Goal: Communication & Community: Answer question/provide support

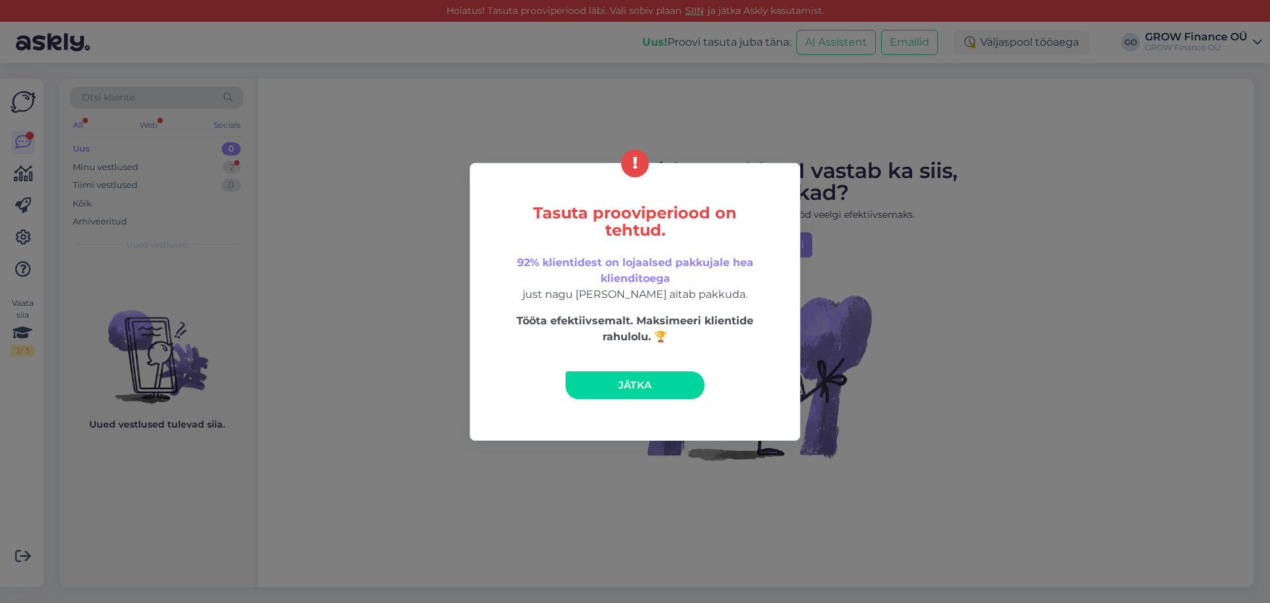
click at [642, 380] on span "Jätka" at bounding box center [635, 384] width 34 height 13
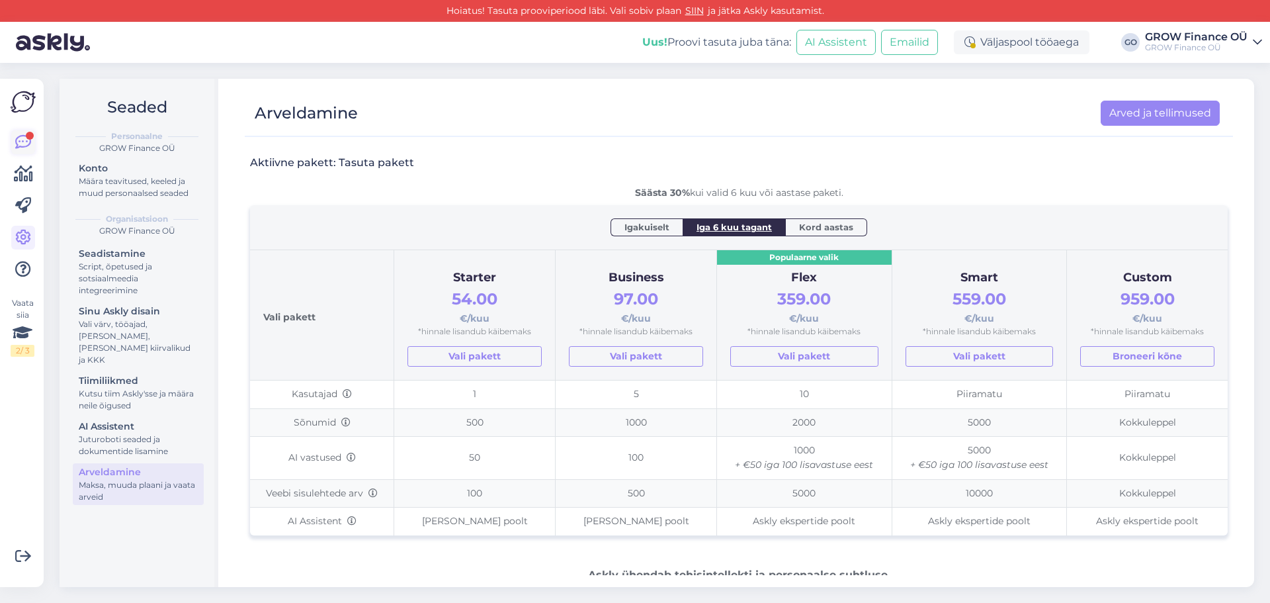
click at [21, 136] on icon at bounding box center [23, 142] width 16 height 16
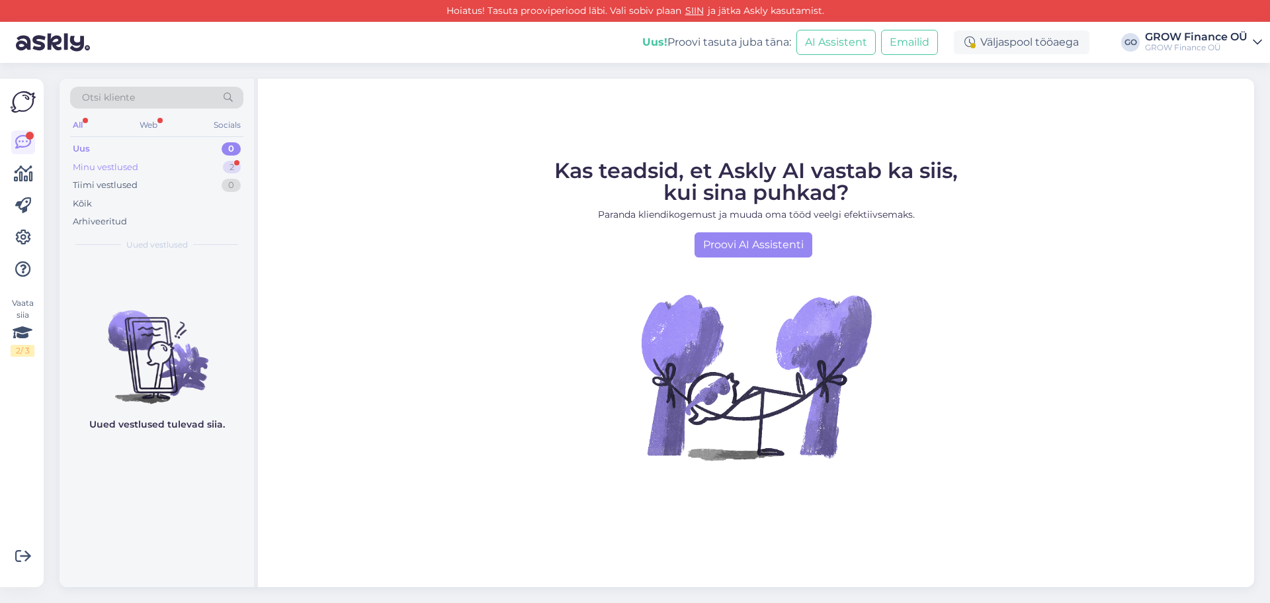
click at [122, 167] on div "Minu vestlused" at bounding box center [105, 167] width 65 height 13
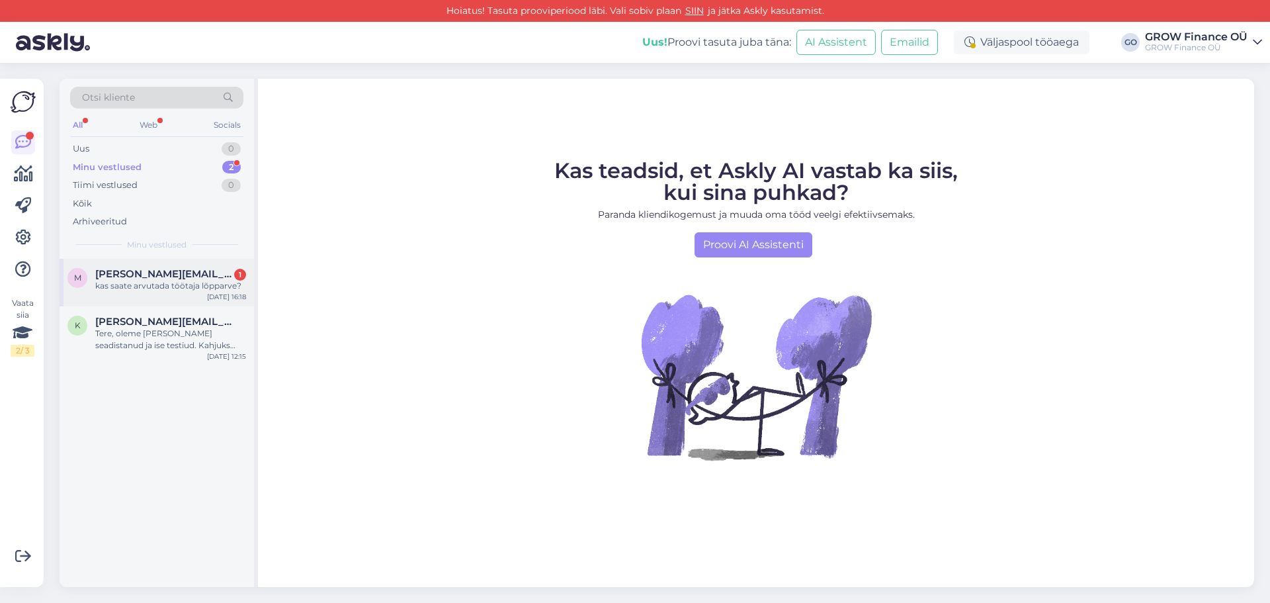
click at [175, 274] on span "[PERSON_NAME][EMAIL_ADDRESS][DOMAIN_NAME]" at bounding box center [164, 274] width 138 height 12
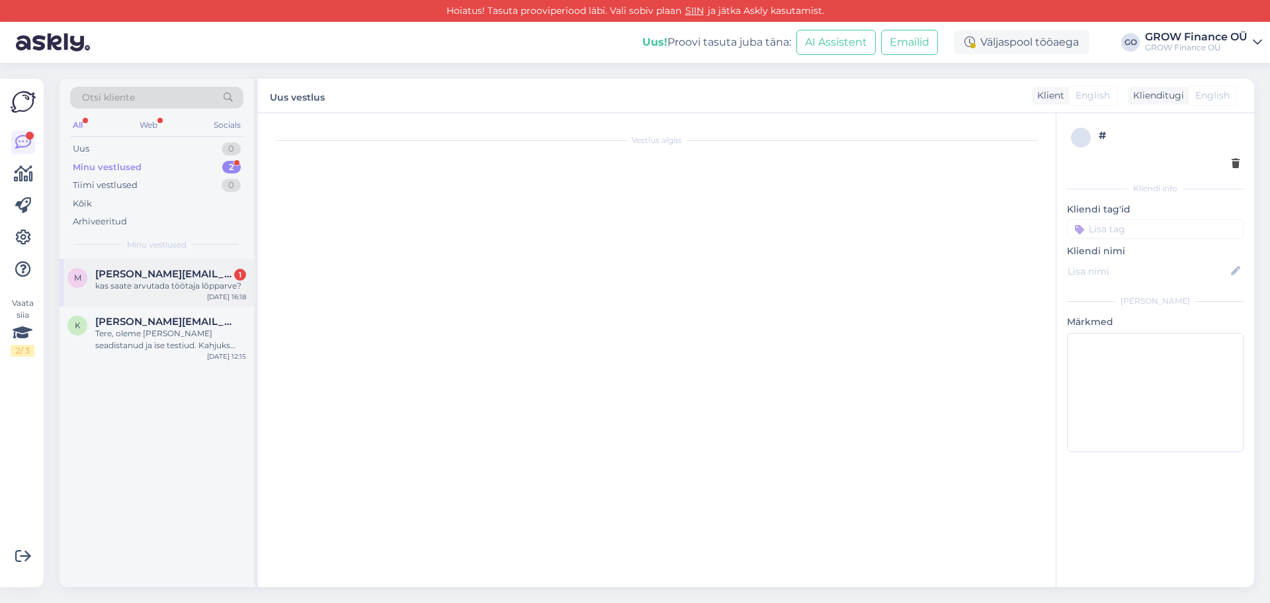
scroll to position [1494, 0]
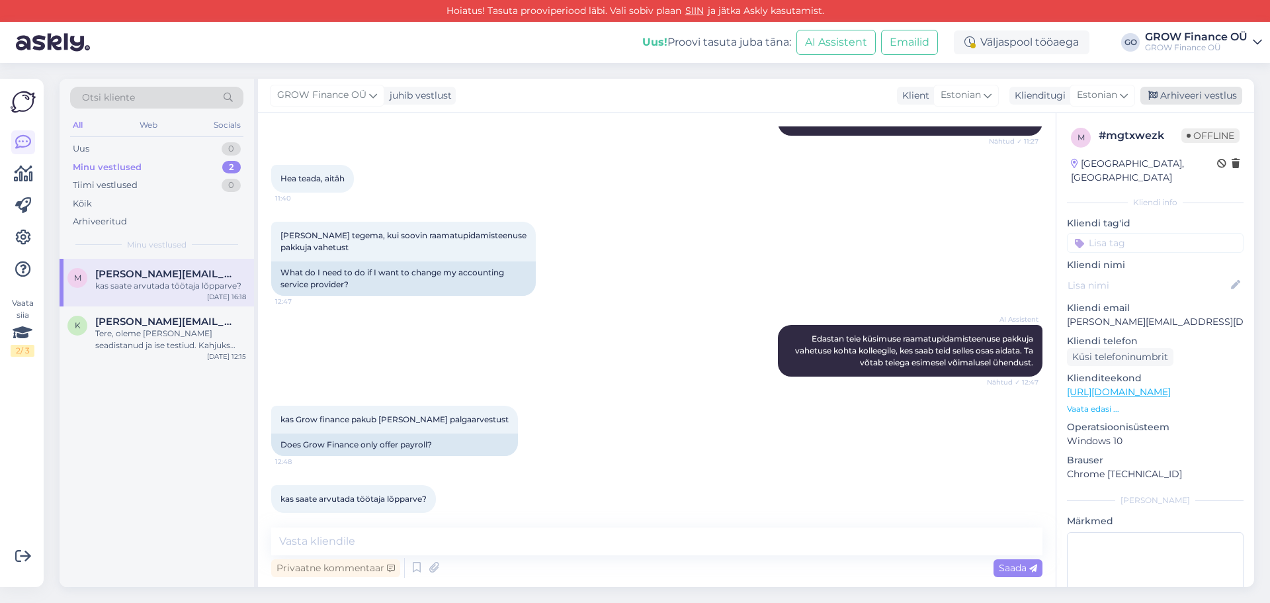
click at [1208, 93] on div "Arhiveeri vestlus" at bounding box center [1191, 96] width 102 height 18
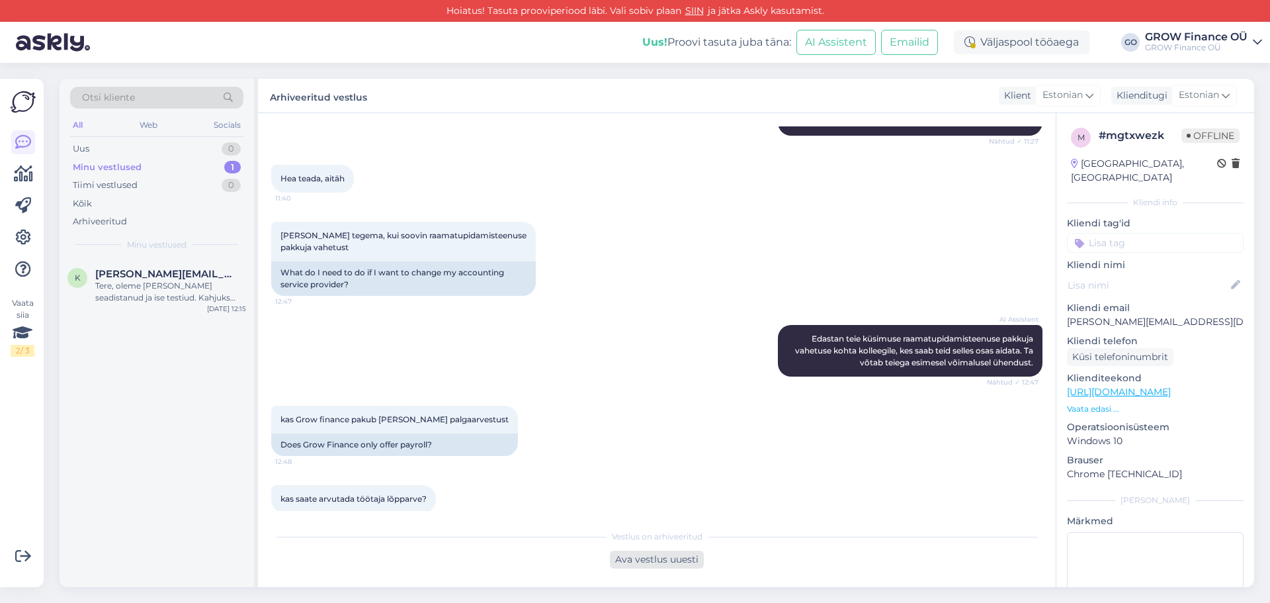
click at [650, 558] on div "Ava vestlus uuesti" at bounding box center [657, 559] width 94 height 18
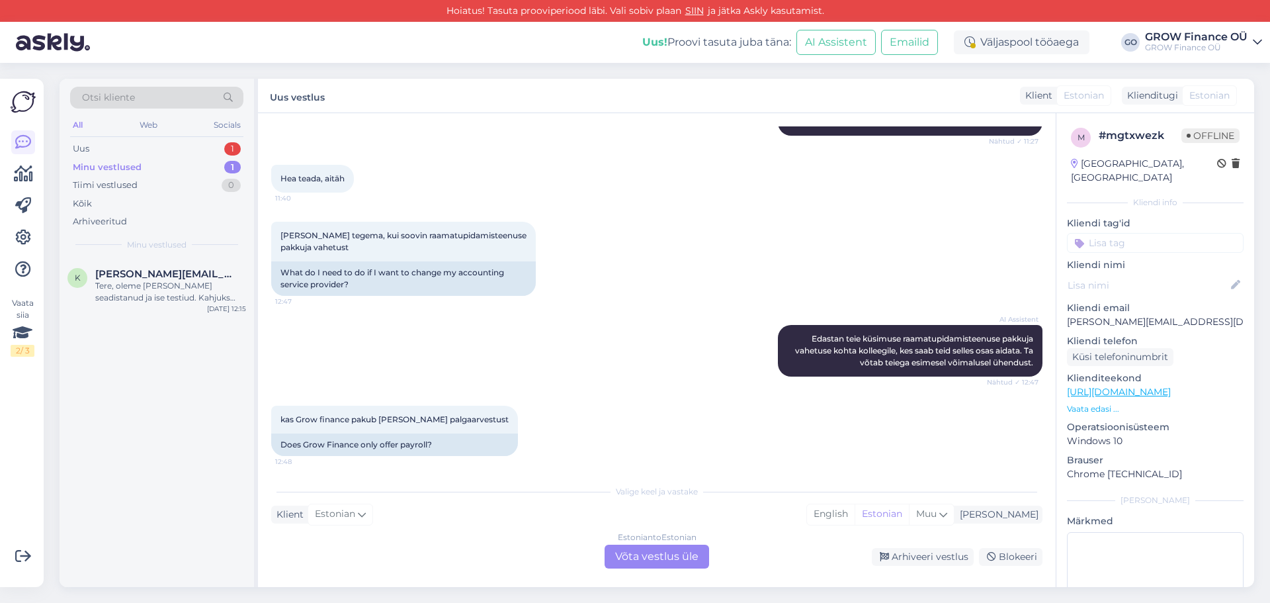
click at [366, 551] on div "Estonian to Estonian Võta vestlus üle Arhiveeri vestlus Blokeeri" at bounding box center [656, 556] width 771 height 24
click at [683, 557] on div "Estonian to Estonian Võta vestlus üle" at bounding box center [657, 556] width 105 height 24
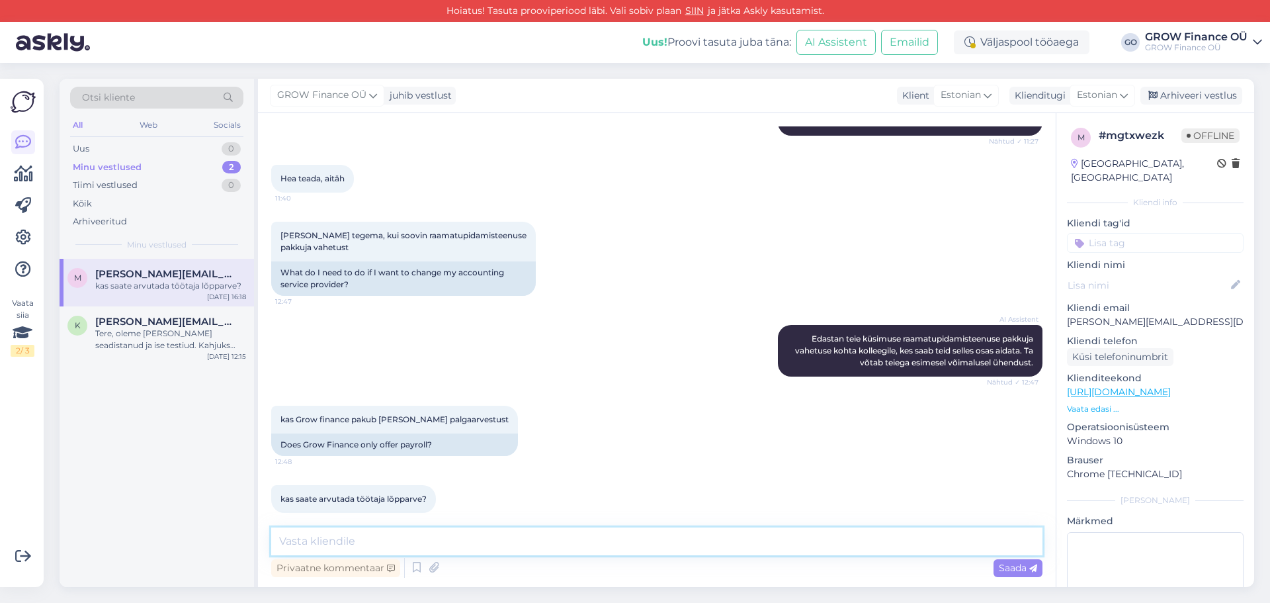
click at [325, 536] on textarea at bounding box center [656, 541] width 771 height 28
type textarea "Palun suhelge otse oma raamatupidajaga konkreetse töötaja lõpparve teemal."
click at [1005, 568] on span "Saada" at bounding box center [1018, 568] width 38 height 12
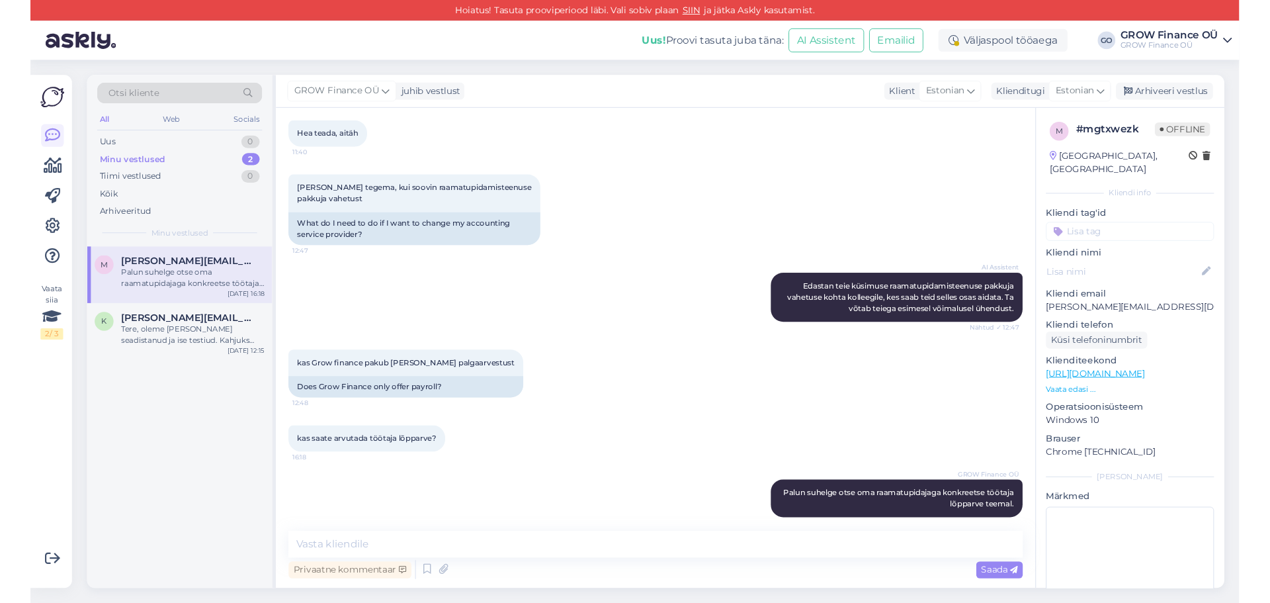
scroll to position [1562, 0]
